Goal: Find specific page/section: Find specific page/section

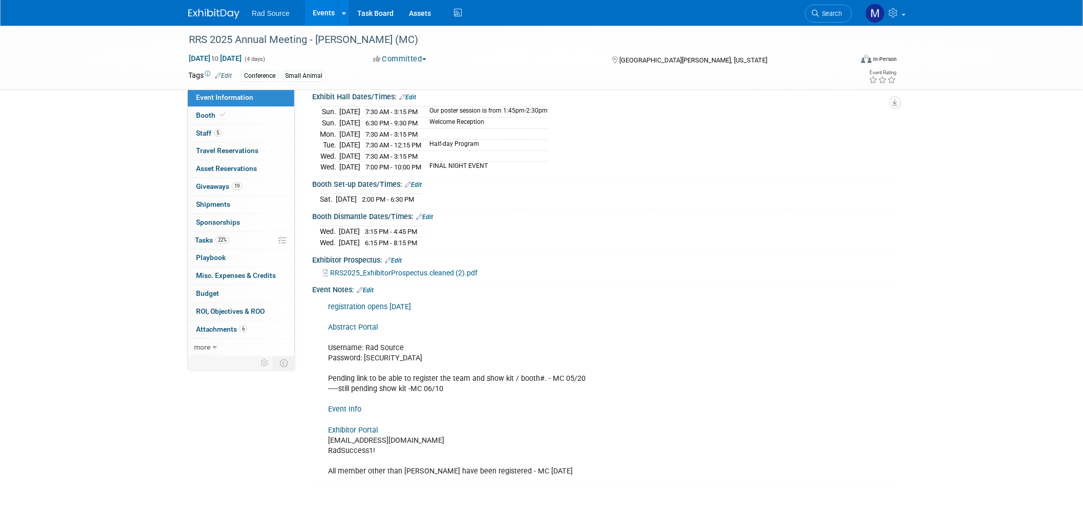
click at [223, 7] on link at bounding box center [219, 9] width 63 height 8
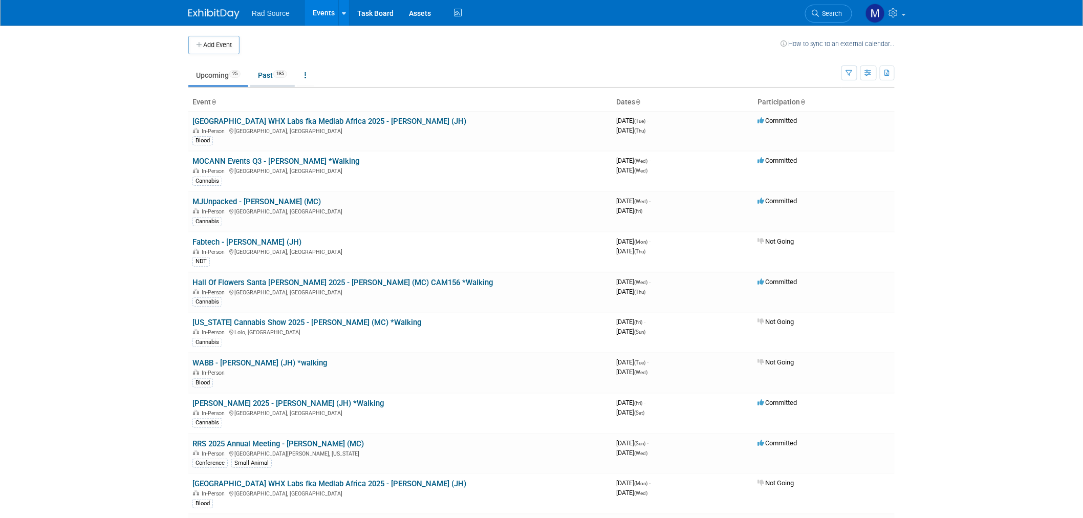
click at [278, 80] on link "Past 185" at bounding box center [272, 75] width 45 height 19
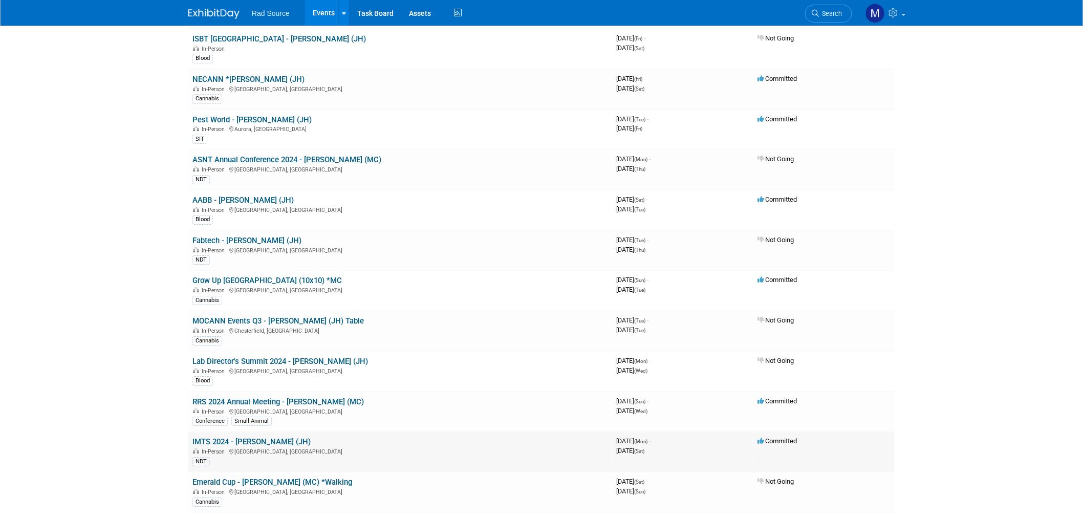
scroll to position [1308, 0]
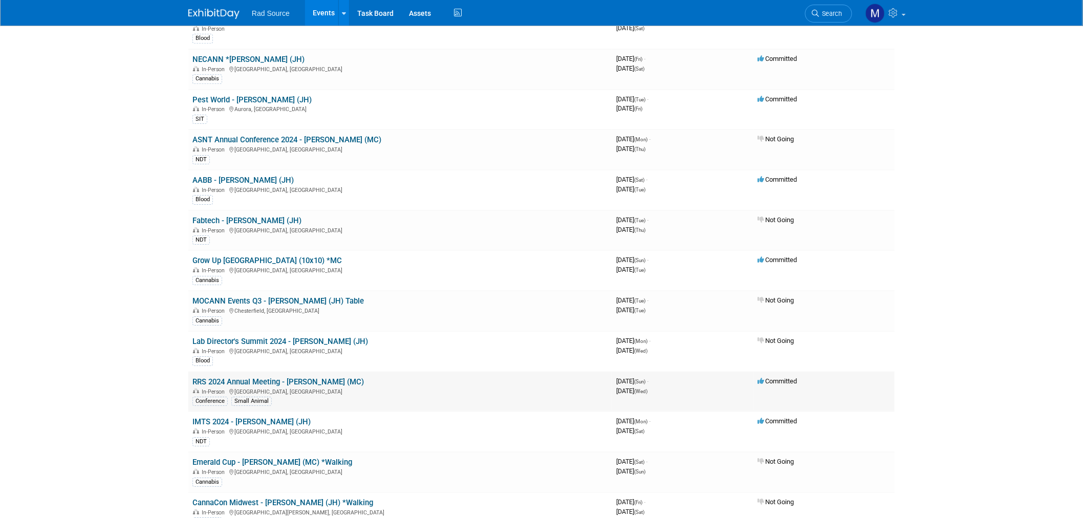
click at [308, 377] on link "RRS 2024 Annual Meeting - [PERSON_NAME] (MC)" at bounding box center [277, 381] width 171 height 9
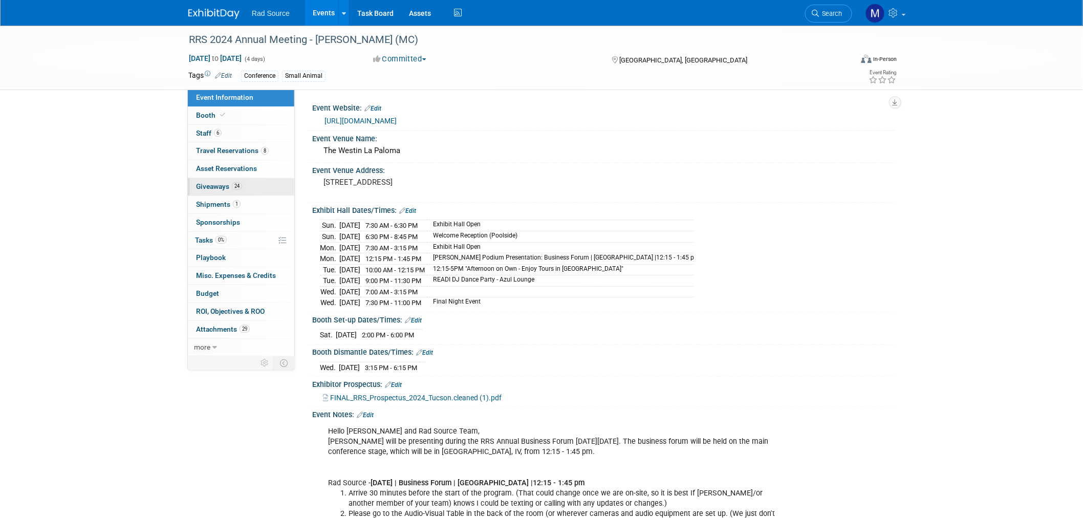
click at [260, 190] on link "24 Giveaways 24" at bounding box center [241, 186] width 106 height 17
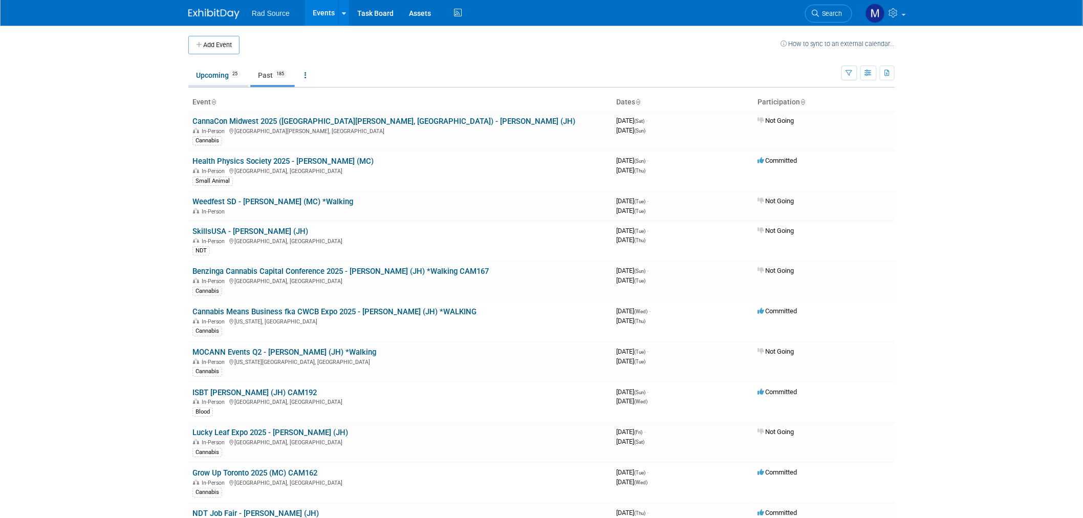
click at [203, 77] on link "Upcoming 25" at bounding box center [218, 75] width 60 height 19
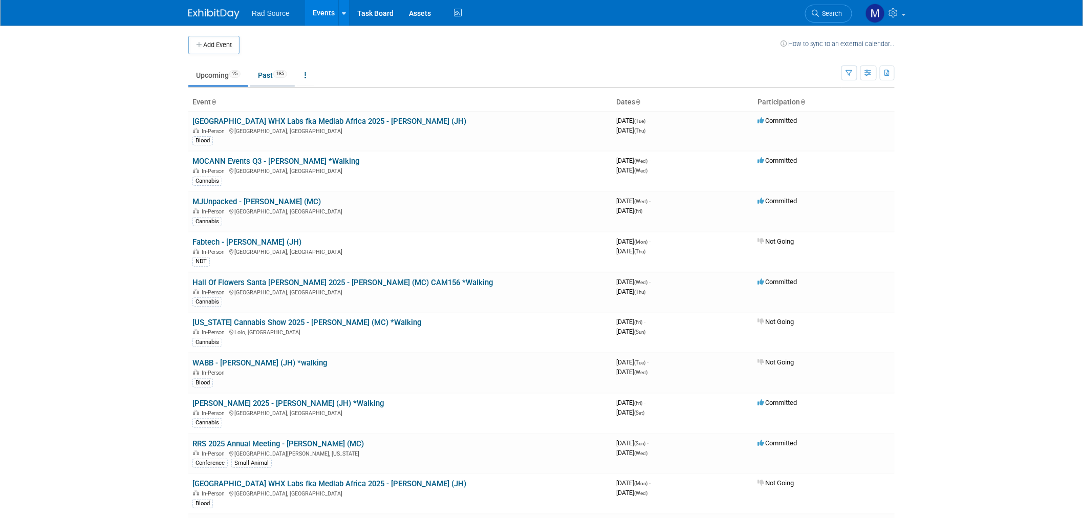
click at [270, 77] on link "Past 185" at bounding box center [272, 75] width 45 height 19
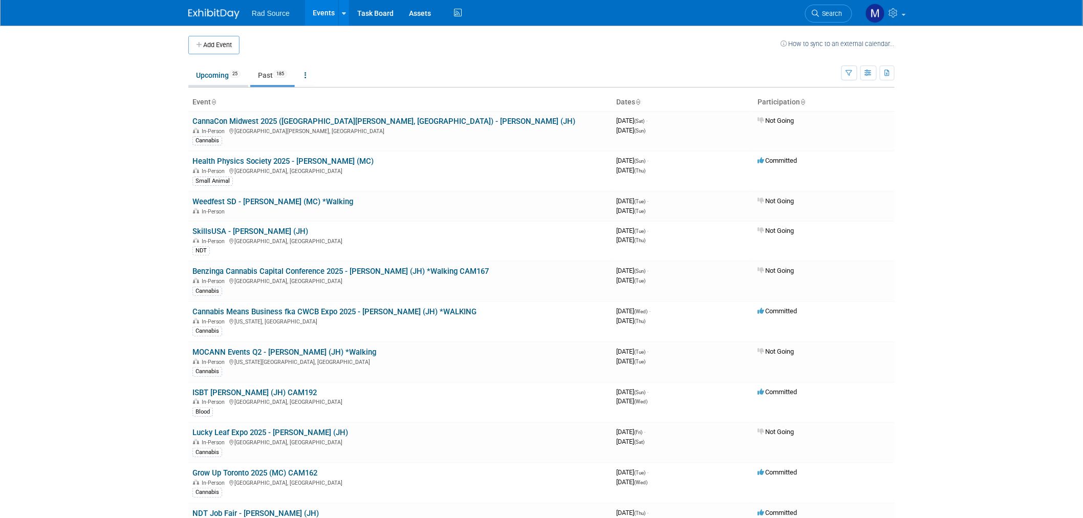
drag, startPoint x: 209, startPoint y: 77, endPoint x: 238, endPoint y: 126, distance: 57.6
click at [209, 77] on link "Upcoming 25" at bounding box center [218, 75] width 60 height 19
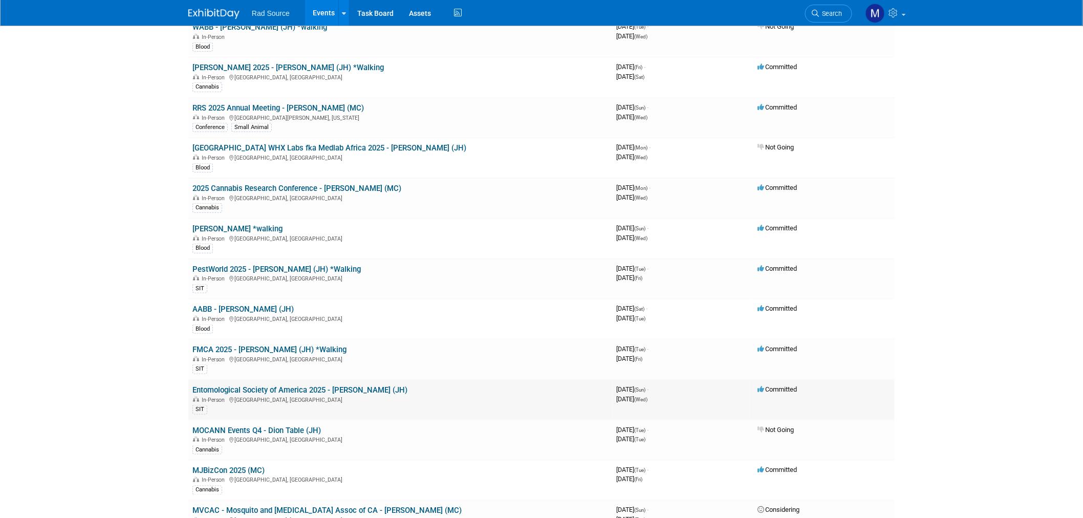
scroll to position [341, 0]
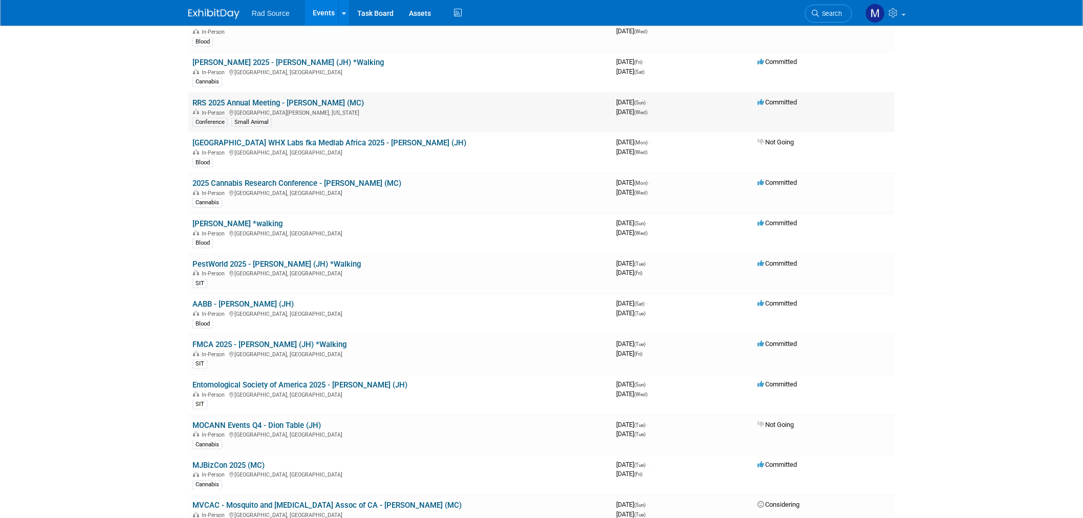
click at [259, 100] on link "RRS 2025 Annual Meeting - [PERSON_NAME] (MC)" at bounding box center [277, 102] width 171 height 9
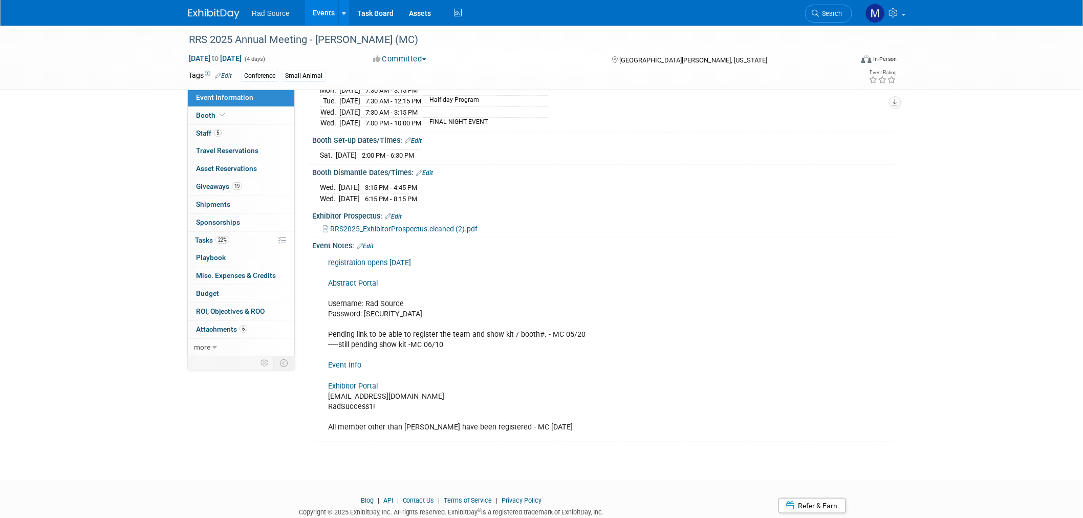
scroll to position [170, 0]
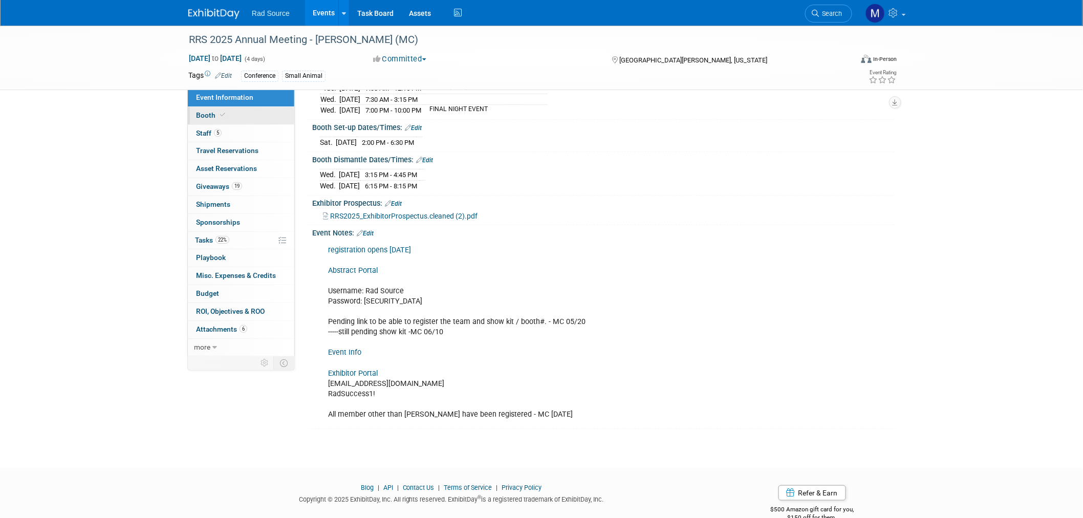
click at [243, 113] on link "Booth" at bounding box center [241, 115] width 106 height 17
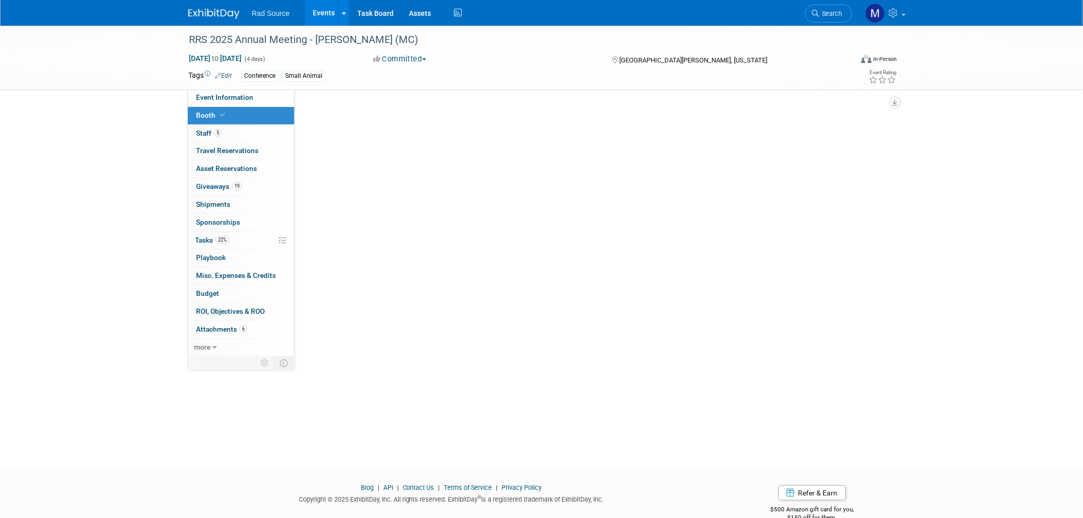
scroll to position [0, 0]
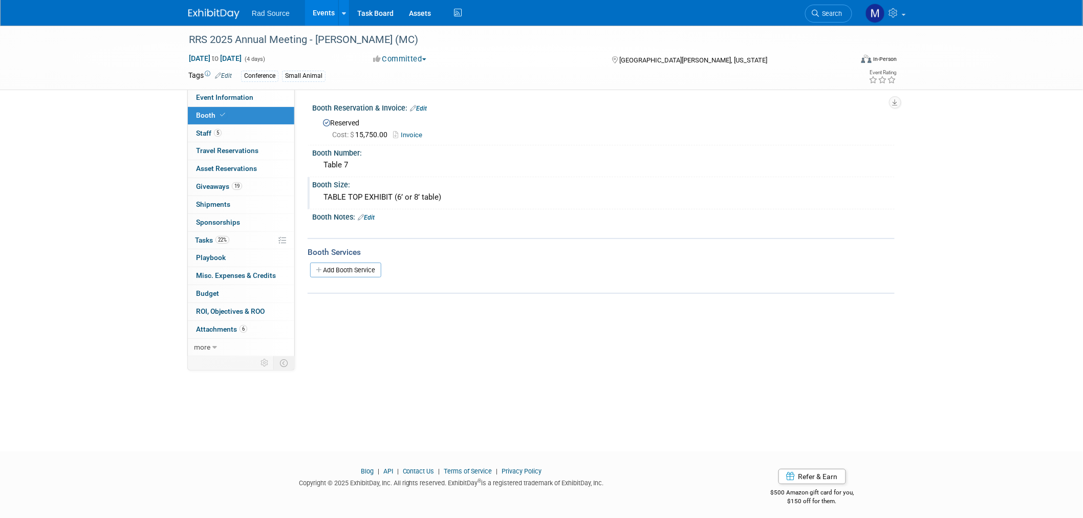
drag, startPoint x: 397, startPoint y: 196, endPoint x: 436, endPoint y: 195, distance: 38.9
click at [436, 195] on div "TABLE TOP EXHIBIT (6’ or 8’ table)" at bounding box center [603, 197] width 567 height 16
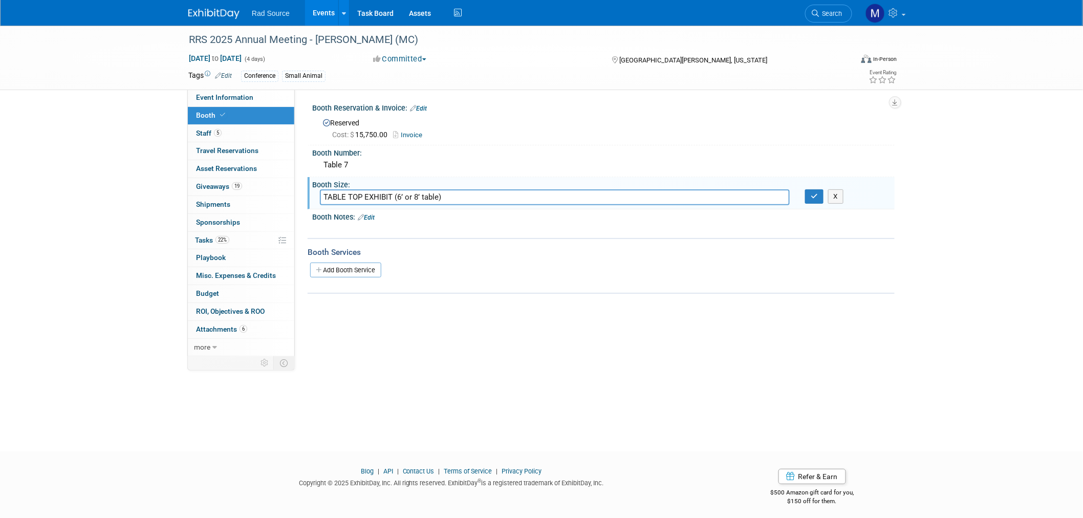
drag, startPoint x: 436, startPoint y: 195, endPoint x: 396, endPoint y: 194, distance: 40.0
click at [396, 194] on input "TABLE TOP EXHIBIT (6’ or 8’ table)" at bounding box center [555, 197] width 470 height 16
click at [428, 190] on input "TABLE TOP EXHIBIT (6’ or 8’ table)" at bounding box center [555, 197] width 470 height 16
drag, startPoint x: 435, startPoint y: 195, endPoint x: 393, endPoint y: 192, distance: 42.6
click at [393, 192] on input "TABLE TOP EXHIBIT (6’ or 8’ table)" at bounding box center [555, 197] width 470 height 16
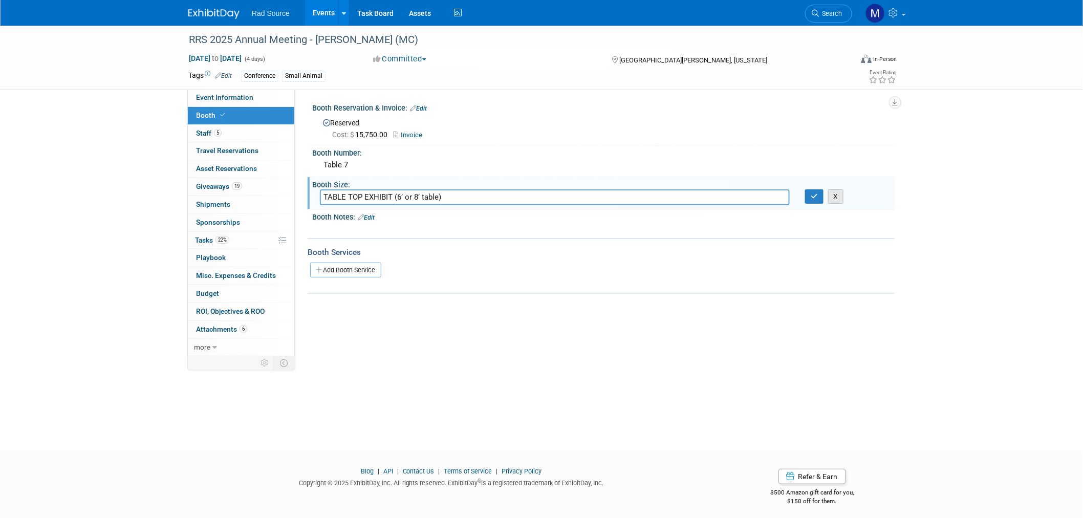
click at [841, 197] on button "X" at bounding box center [836, 196] width 16 height 14
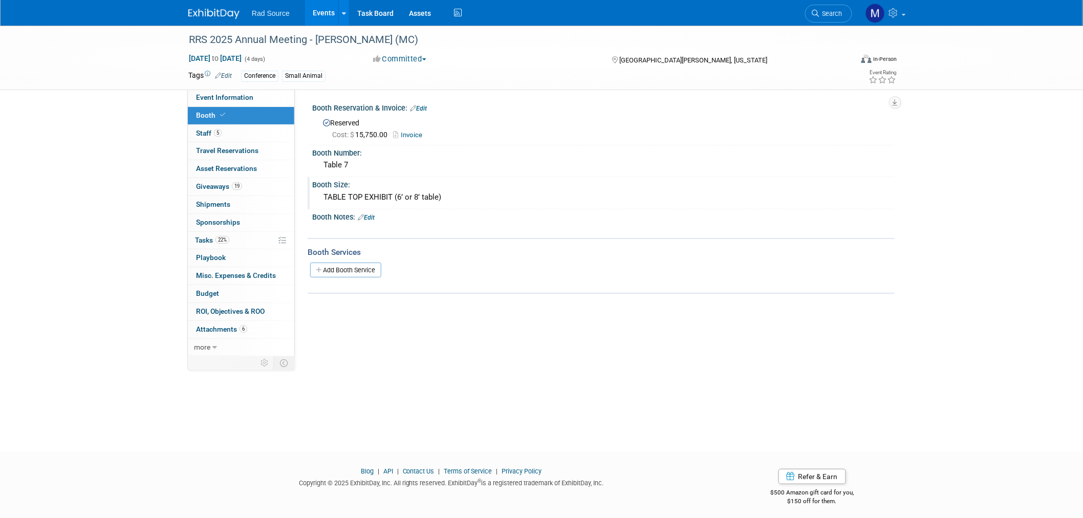
click at [214, 10] on img at bounding box center [213, 14] width 51 height 10
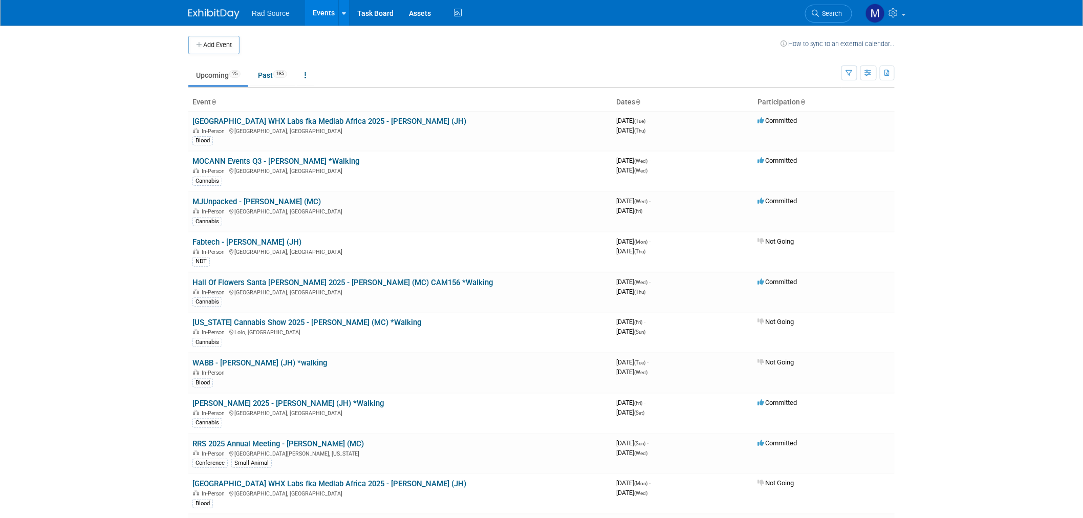
click at [1032, 311] on body "Rad Source Events Add Event Bulk Upload Events Shareable Event Boards Recently …" at bounding box center [541, 259] width 1083 height 518
